Goal: Transaction & Acquisition: Purchase product/service

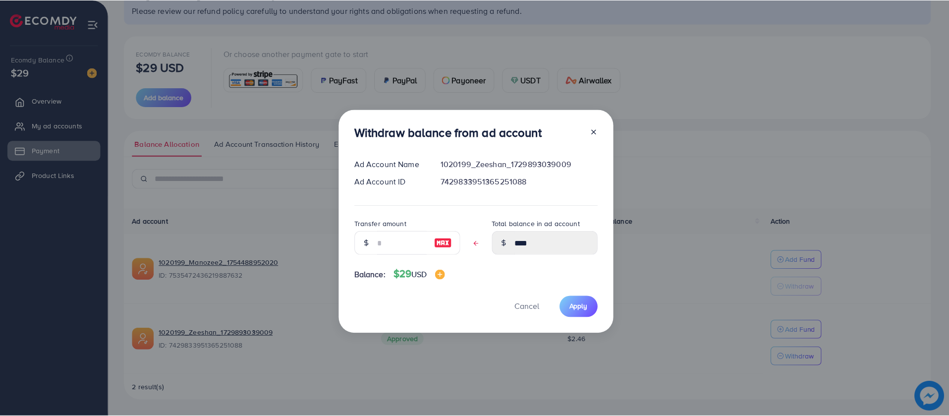
scroll to position [13, 0]
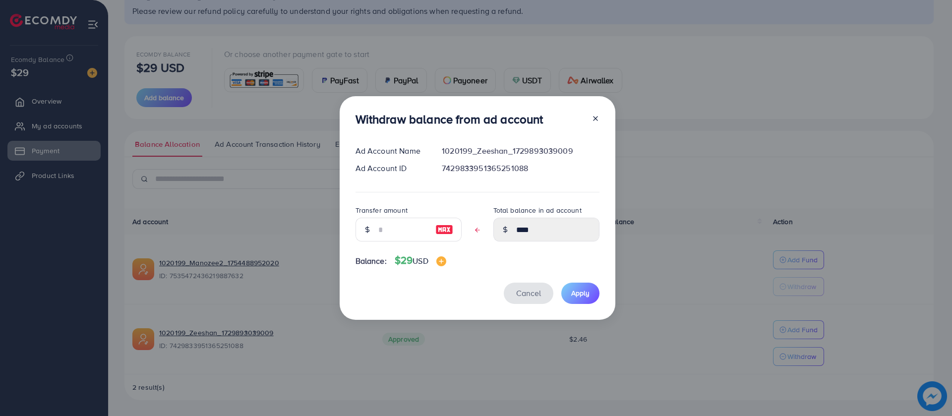
click at [527, 289] on span "Cancel" at bounding box center [528, 292] width 25 height 11
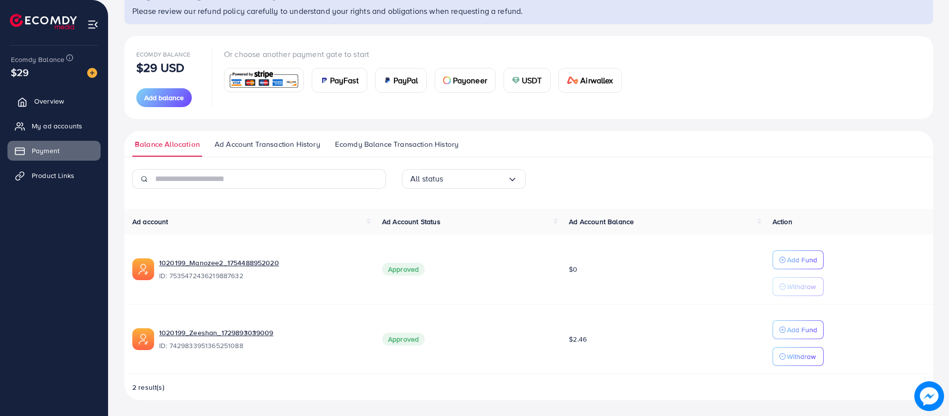
click at [76, 108] on link "Overview" at bounding box center [53, 101] width 93 height 20
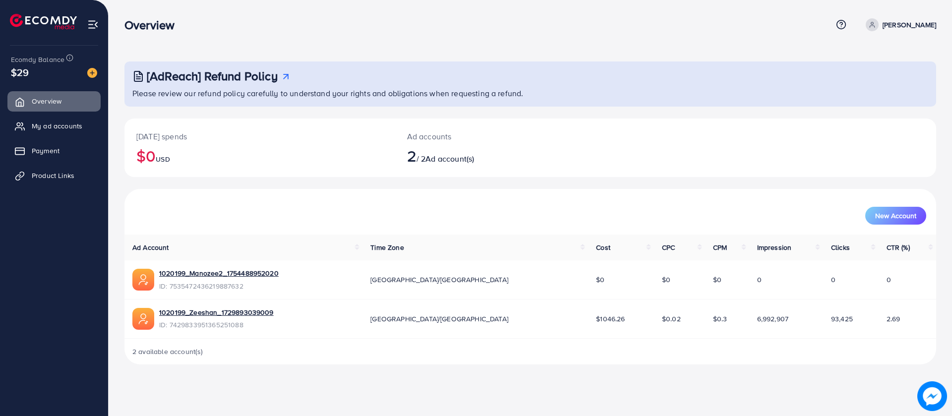
drag, startPoint x: 870, startPoint y: 318, endPoint x: 860, endPoint y: 316, distance: 9.5
click at [860, 316] on tr "1020199_Zeeshan_1729893039009 ID: 7429833951365251088 [GEOGRAPHIC_DATA]/[GEOGRA…" at bounding box center [529, 318] width 811 height 39
